Goal: Information Seeking & Learning: Learn about a topic

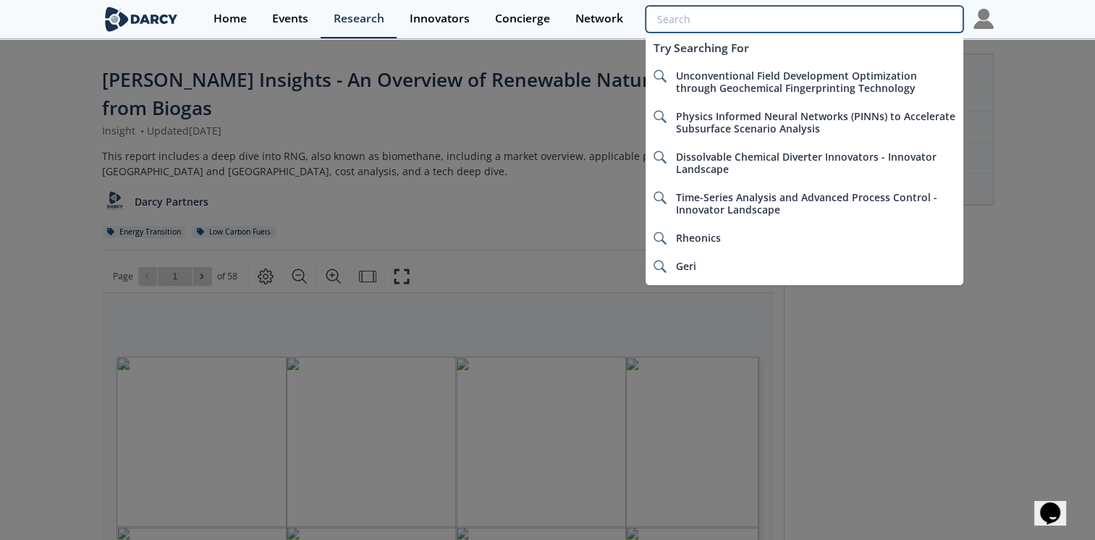
click at [863, 25] on input "search" at bounding box center [803, 19] width 317 height 27
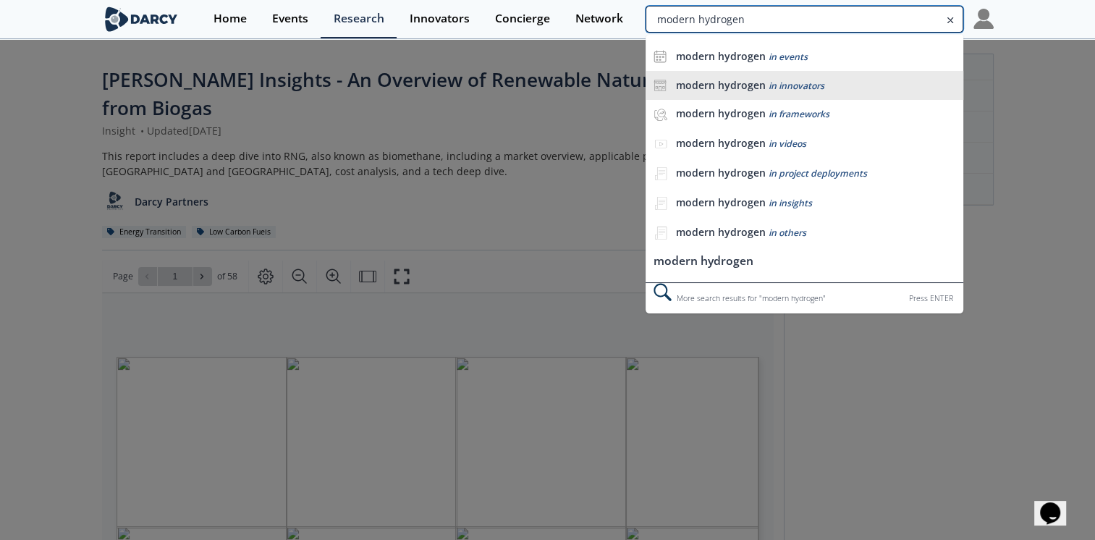
type input "modern hydrogen"
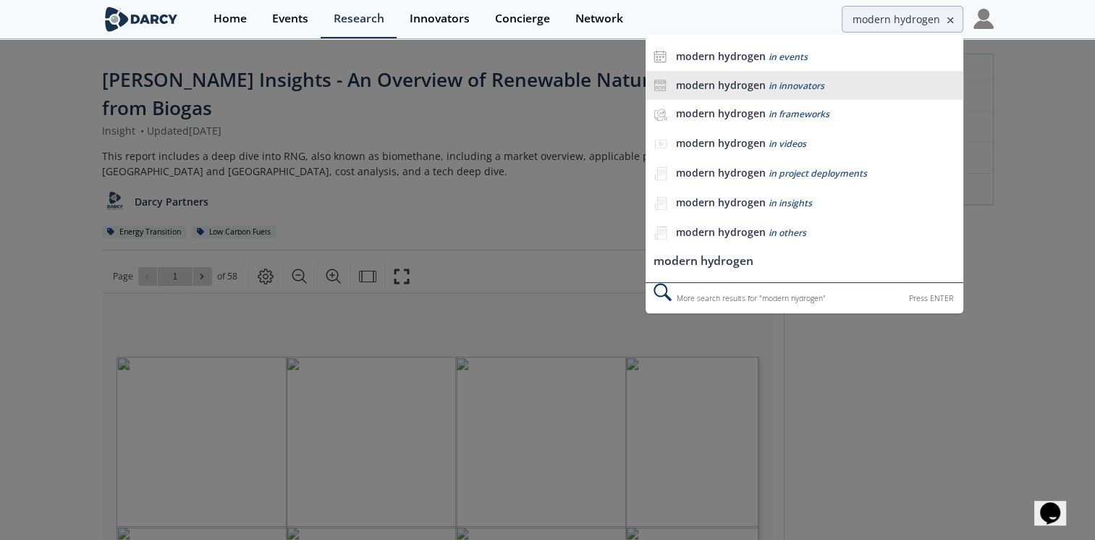
click at [836, 85] on div "modern hydrogen in innovators" at bounding box center [815, 86] width 280 height 14
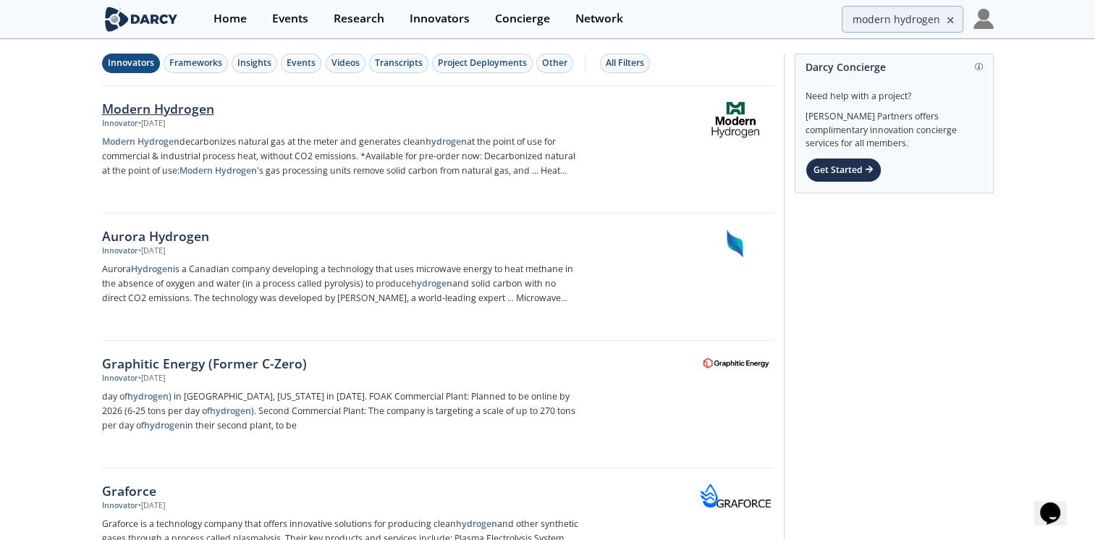
click at [182, 111] on div "Modern Hydrogen" at bounding box center [341, 108] width 479 height 19
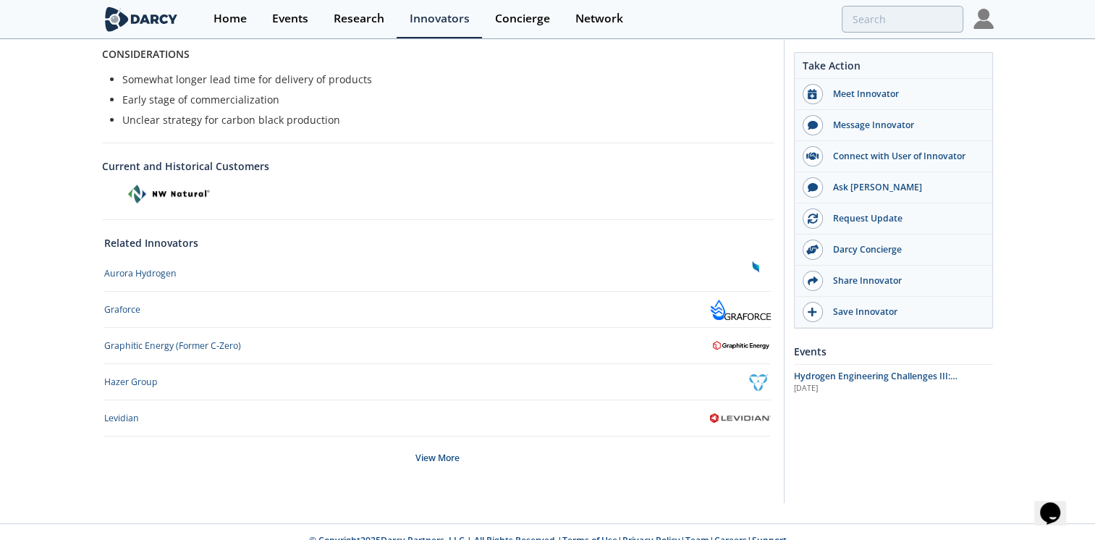
scroll to position [666, 0]
click at [430, 438] on div "View More" at bounding box center [437, 457] width 666 height 43
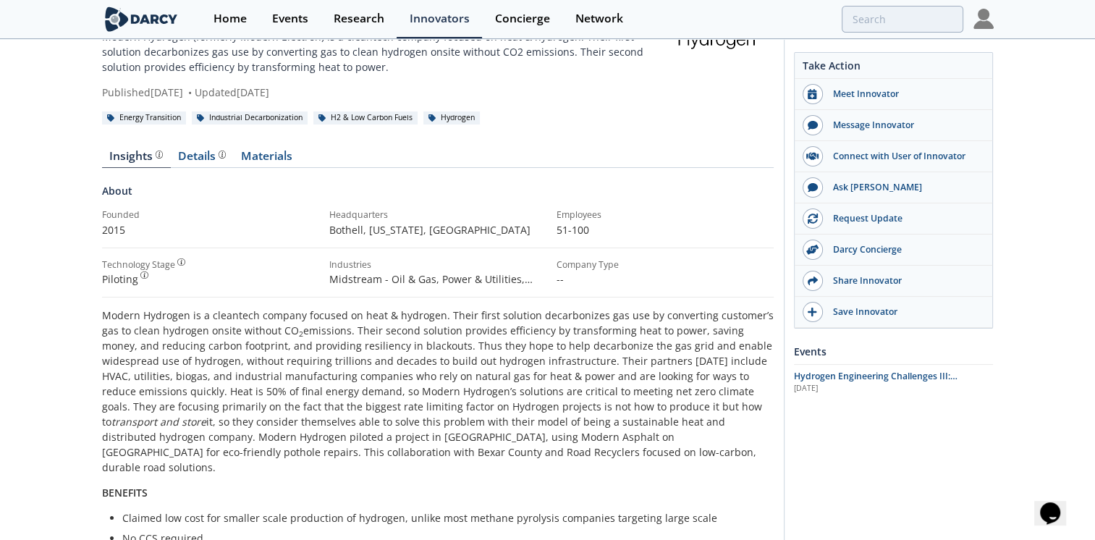
scroll to position [75, 0]
